Goal: Find specific fact: Find specific fact

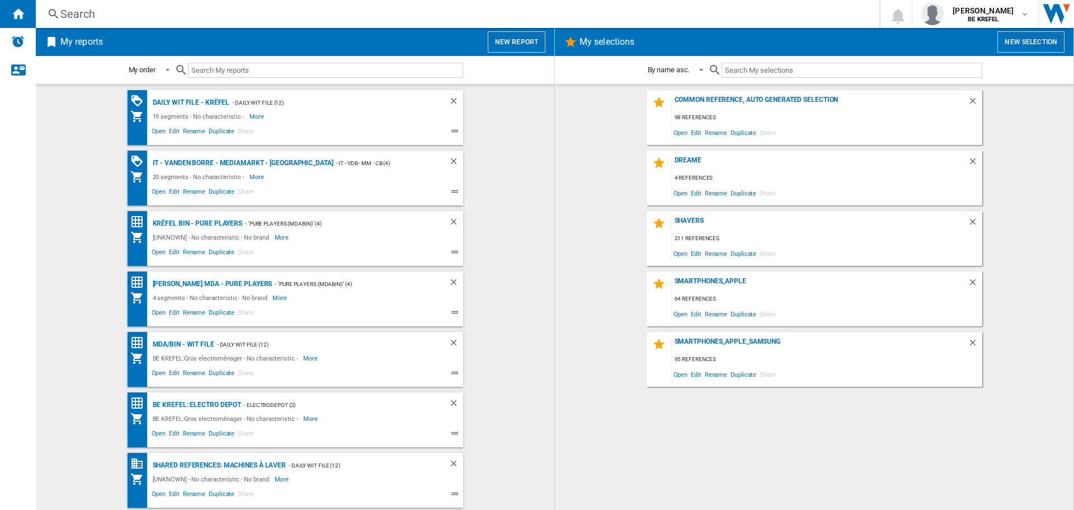
click at [79, 13] on div "Search" at bounding box center [455, 14] width 790 height 16
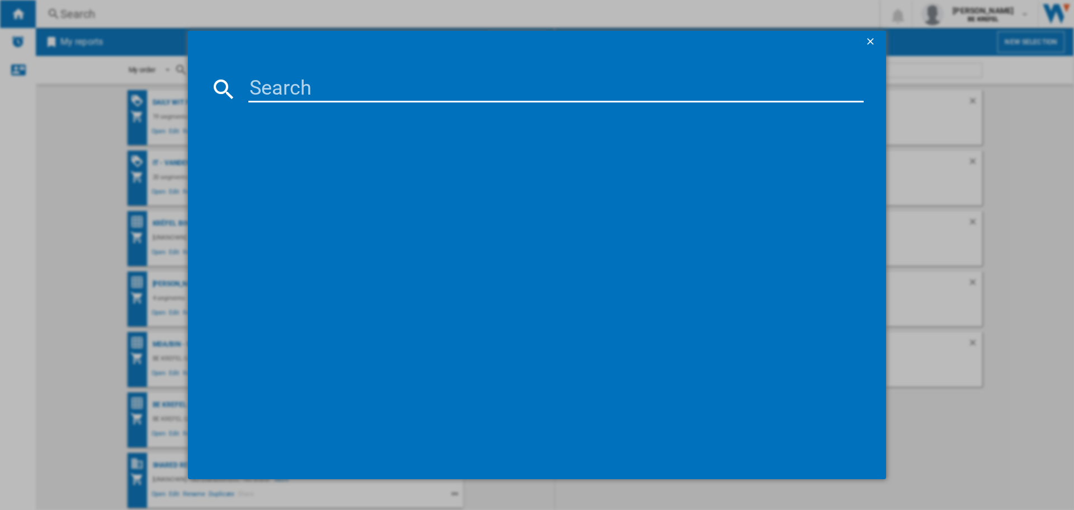
click at [289, 90] on input at bounding box center [555, 89] width 615 height 27
paste input "41009861"
type input "41009861"
click at [387, 158] on div "EPSON ECOTANK ET2865 NOIR C11CJ67433" at bounding box center [545, 161] width 604 height 11
